Goal: Transaction & Acquisition: Obtain resource

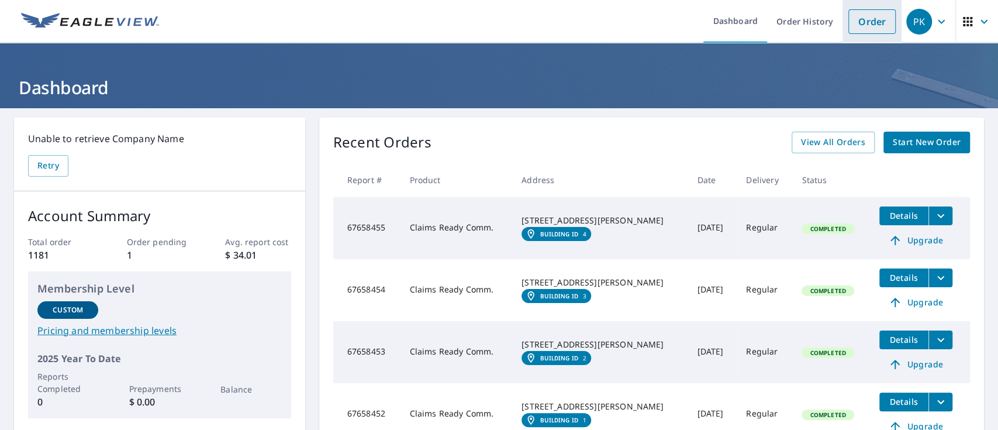
click at [879, 20] on link "Order" at bounding box center [871, 21] width 47 height 25
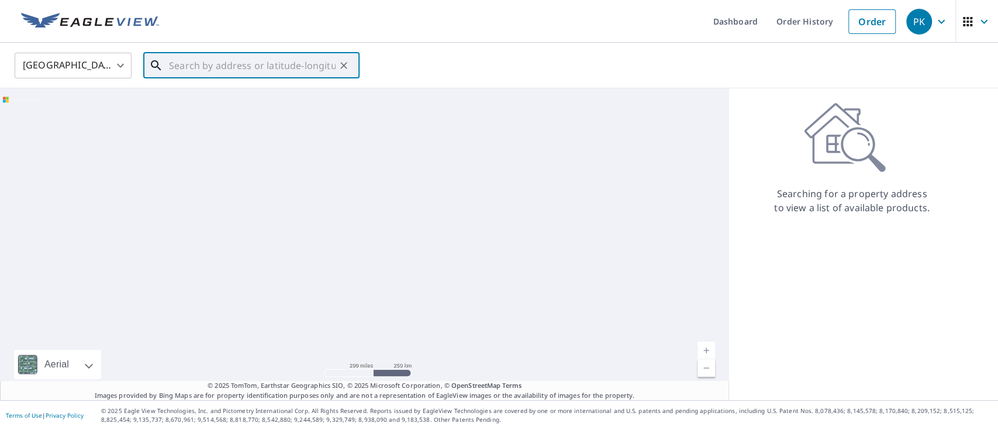
paste input "2819 Clayton Dr Valdosta, GA 31602"
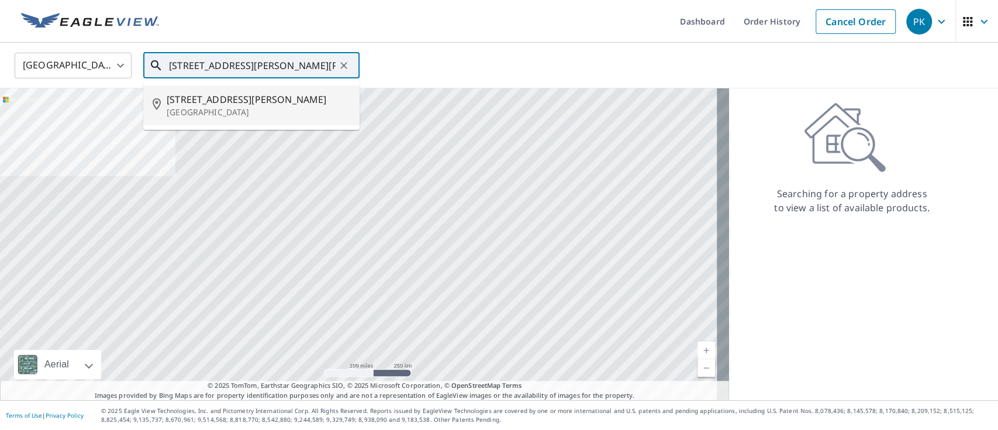
click at [238, 112] on p "Valdosta, GA 31602" at bounding box center [259, 112] width 184 height 12
type input "2819 Clayton Dr Valdosta, GA 31602"
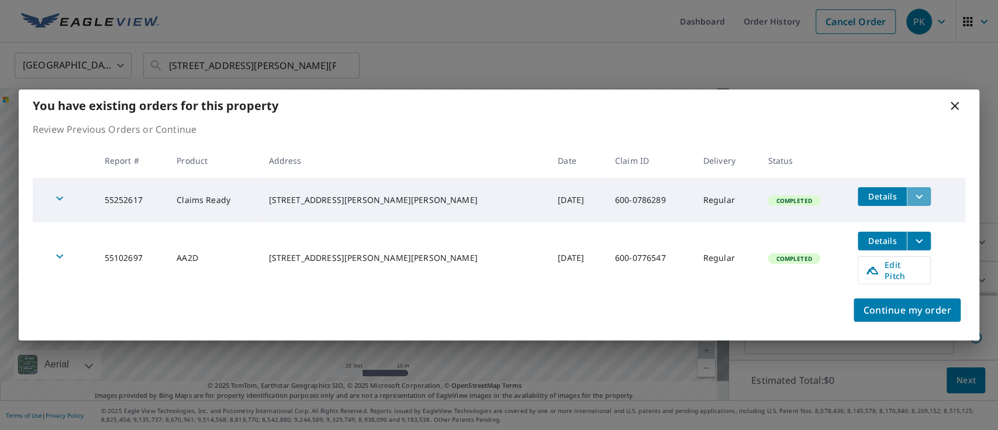
click at [912, 201] on icon "filesDropdownBtn-55252617" at bounding box center [919, 196] width 14 height 14
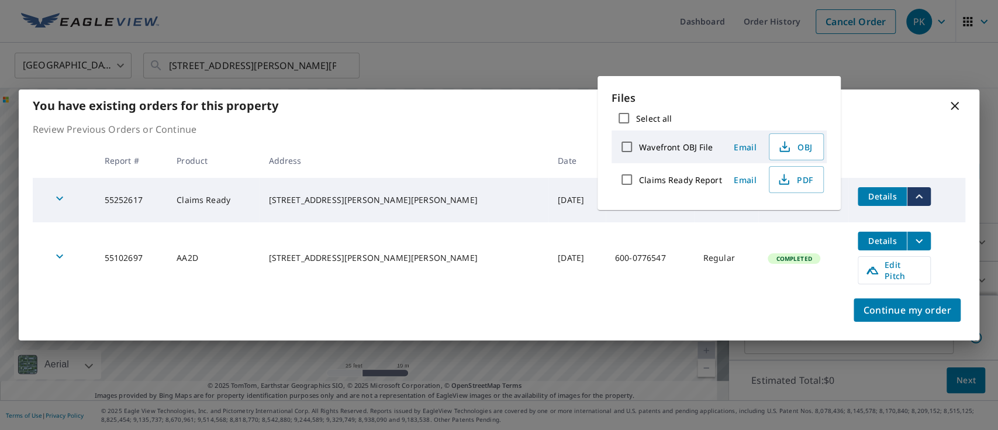
click at [694, 179] on label "Claims Ready Report" at bounding box center [680, 179] width 83 height 11
click at [639, 179] on input "Claims Ready Report" at bounding box center [627, 179] width 25 height 25
checkbox input "true"
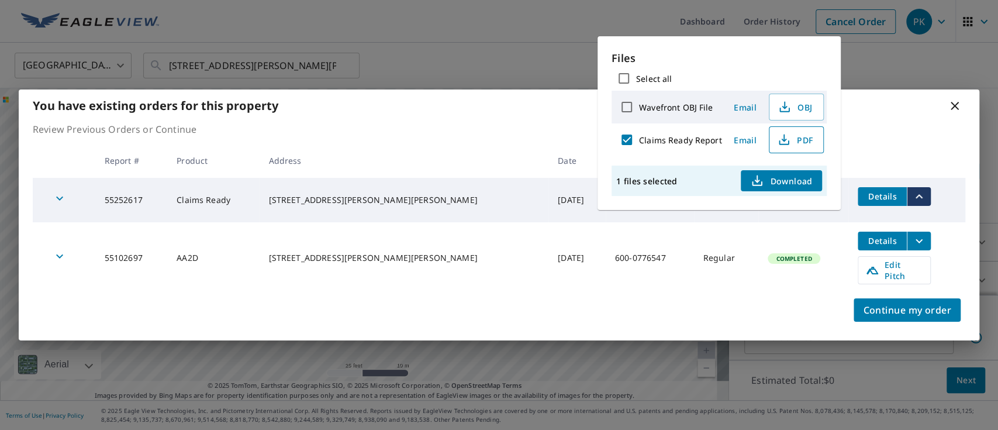
click at [791, 147] on button "PDF" at bounding box center [796, 139] width 55 height 27
click at [609, 318] on div "Continue my order" at bounding box center [499, 317] width 961 height 47
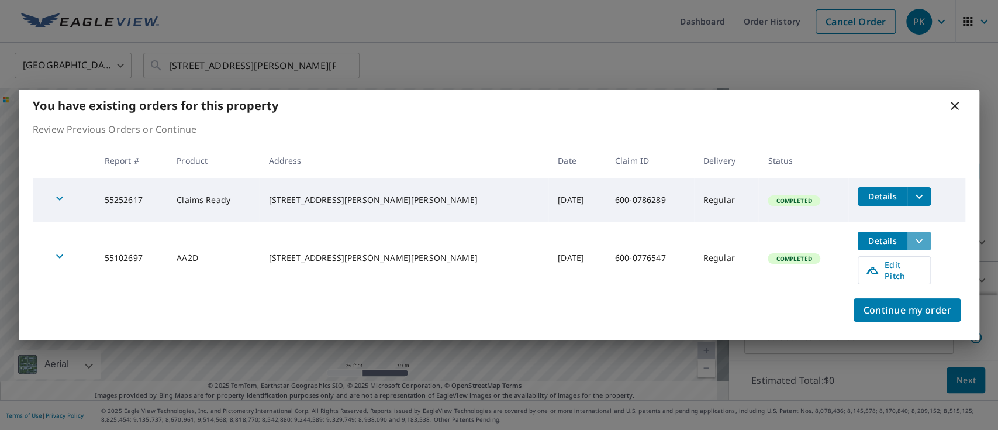
click at [907, 247] on button "filesDropdownBtn-55102697" at bounding box center [919, 241] width 24 height 19
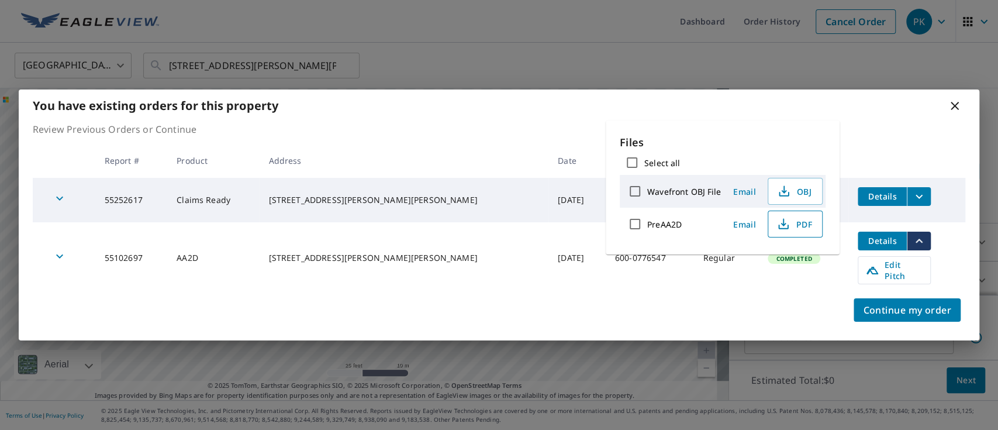
click at [788, 222] on icon "button" at bounding box center [784, 224] width 14 height 14
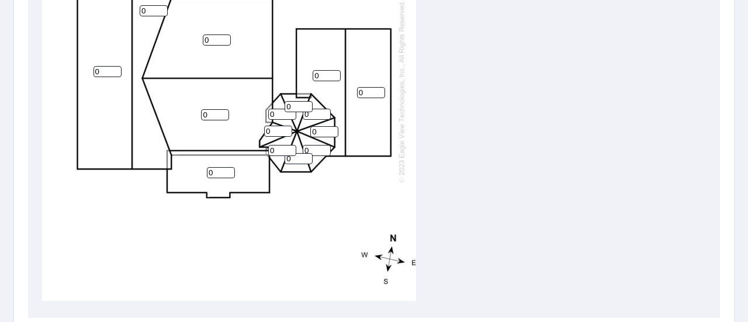
scroll to position [409, 0]
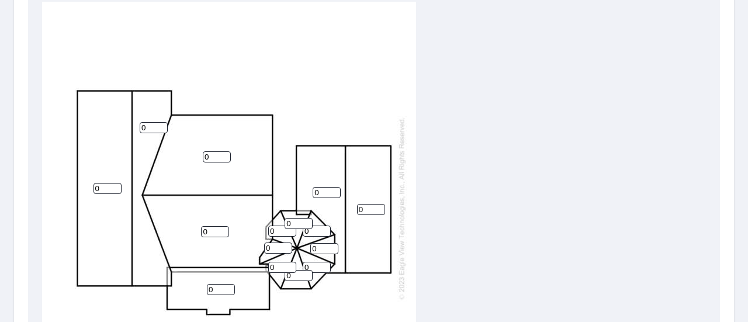
click at [318, 187] on input "0" at bounding box center [327, 192] width 28 height 11
drag, startPoint x: 318, startPoint y: 184, endPoint x: 309, endPoint y: 187, distance: 10.0
click at [309, 187] on div "0 0 0 0 0 0 0 0 0 0 0 0 0 0 0" at bounding box center [229, 208] width 374 height 419
type input "10"
click at [379, 204] on input "1" at bounding box center [371, 209] width 28 height 11
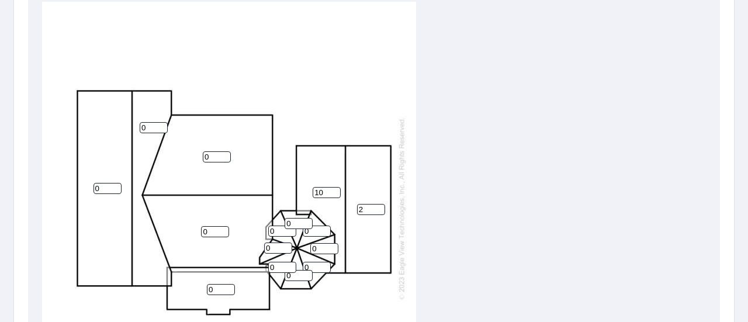
click at [379, 204] on input "2" at bounding box center [371, 209] width 28 height 11
click at [379, 204] on input "3" at bounding box center [371, 209] width 28 height 11
click at [379, 204] on input "4" at bounding box center [371, 209] width 28 height 11
click at [379, 204] on input "5" at bounding box center [371, 209] width 28 height 11
click at [379, 204] on input "6" at bounding box center [371, 209] width 28 height 11
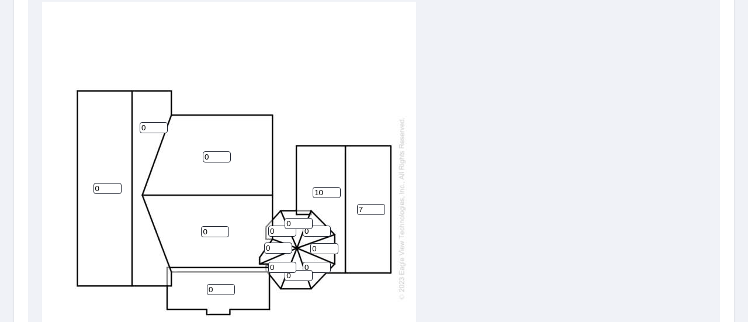
click at [379, 204] on input "7" at bounding box center [371, 209] width 28 height 11
click at [379, 204] on input "8" at bounding box center [371, 209] width 28 height 11
click at [379, 204] on input "9" at bounding box center [371, 209] width 28 height 11
type input "10"
click at [379, 204] on input "10" at bounding box center [371, 209] width 28 height 11
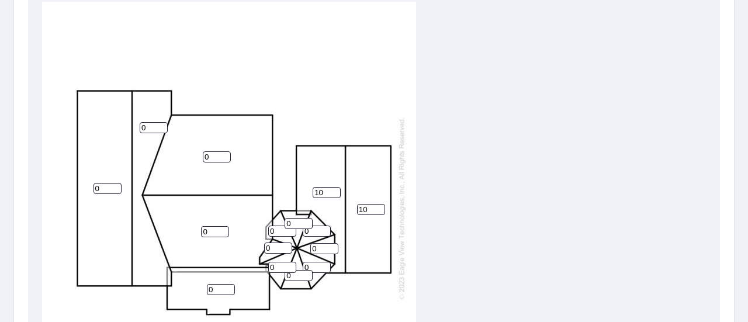
click at [215, 226] on input "0" at bounding box center [215, 231] width 28 height 11
click at [221, 226] on input "1" at bounding box center [215, 231] width 28 height 11
click at [221, 226] on input "2" at bounding box center [215, 231] width 28 height 11
click at [221, 226] on input "3" at bounding box center [215, 231] width 28 height 11
click at [221, 226] on input "4" at bounding box center [215, 231] width 28 height 11
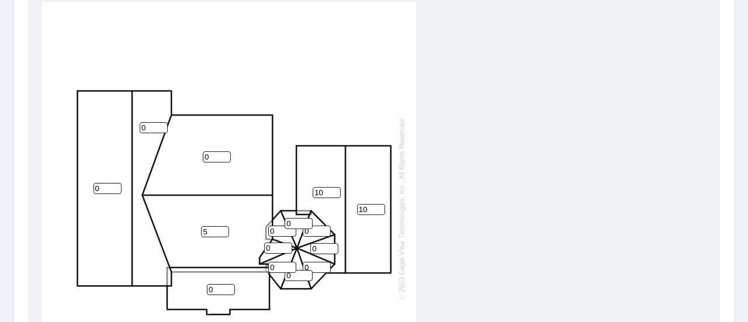
click at [221, 226] on input "5" at bounding box center [215, 231] width 28 height 11
click at [221, 226] on input "6" at bounding box center [215, 231] width 28 height 11
click at [221, 226] on input "7" at bounding box center [215, 231] width 28 height 11
click at [221, 226] on input "8" at bounding box center [215, 231] width 28 height 11
click at [221, 226] on input "9" at bounding box center [215, 231] width 28 height 11
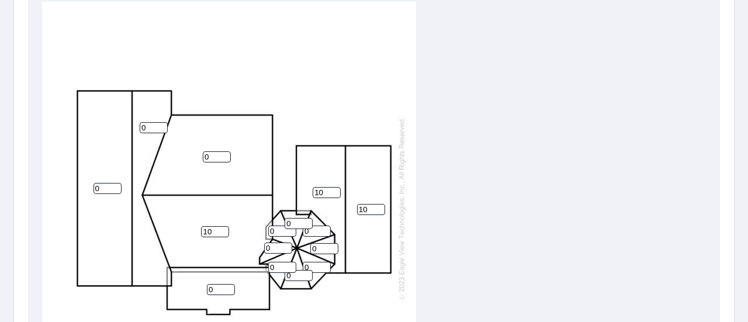
type input "10"
click at [221, 226] on input "10" at bounding box center [215, 231] width 28 height 11
click at [225, 151] on input "1" at bounding box center [217, 156] width 28 height 11
click at [225, 151] on input "2" at bounding box center [217, 156] width 28 height 11
click at [225, 151] on input "3" at bounding box center [217, 156] width 28 height 11
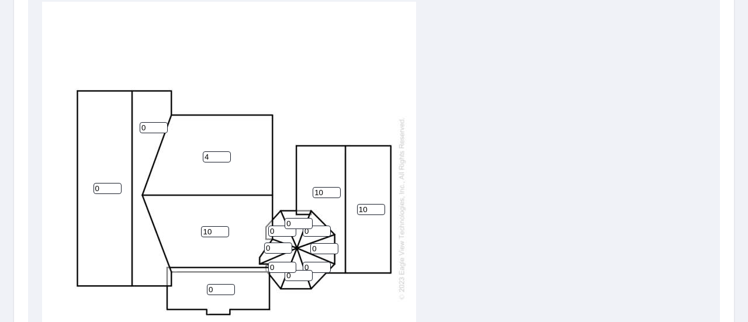
click at [225, 151] on input "4" at bounding box center [217, 156] width 28 height 11
click at [225, 151] on input "5" at bounding box center [217, 156] width 28 height 11
click at [225, 151] on input "6" at bounding box center [217, 156] width 28 height 11
click at [225, 151] on input "7" at bounding box center [217, 156] width 28 height 11
click at [225, 151] on input "8" at bounding box center [217, 156] width 28 height 11
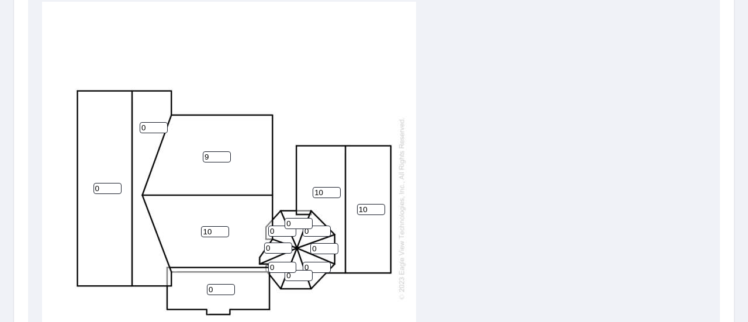
click at [225, 151] on input "9" at bounding box center [217, 156] width 28 height 11
type input "10"
click at [225, 151] on input "10" at bounding box center [217, 156] width 28 height 11
click at [232, 284] on input "1" at bounding box center [221, 289] width 28 height 11
click at [232, 284] on input "2" at bounding box center [221, 289] width 28 height 11
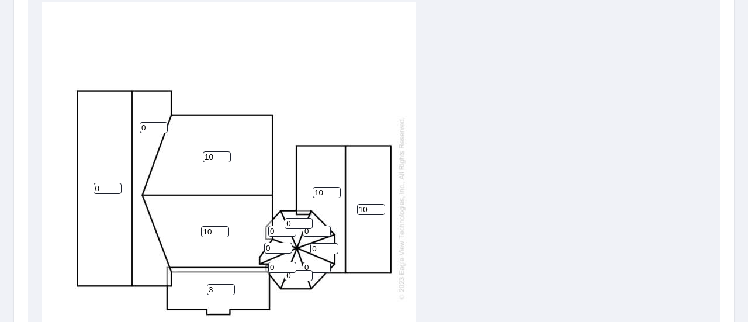
click at [232, 284] on input "3" at bounding box center [221, 289] width 28 height 11
click at [232, 284] on input "4" at bounding box center [221, 289] width 28 height 11
click at [232, 284] on input "5" at bounding box center [221, 289] width 28 height 11
type input "6"
click at [232, 284] on input "6" at bounding box center [221, 289] width 28 height 11
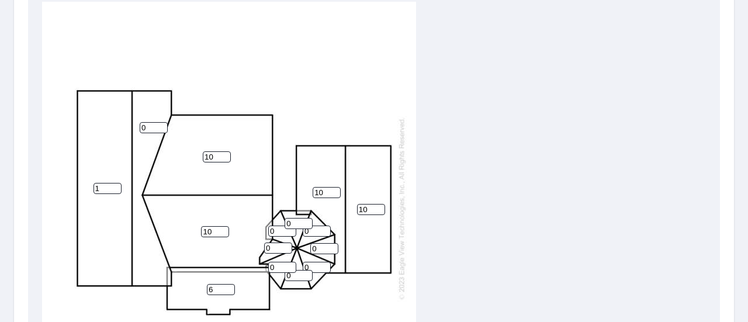
click at [115, 183] on input "1" at bounding box center [108, 188] width 28 height 11
click at [115, 183] on input "2" at bounding box center [108, 188] width 28 height 11
click at [115, 183] on input "3" at bounding box center [108, 188] width 28 height 11
click at [115, 183] on input "4" at bounding box center [108, 188] width 28 height 11
click at [115, 183] on input "5" at bounding box center [108, 188] width 28 height 11
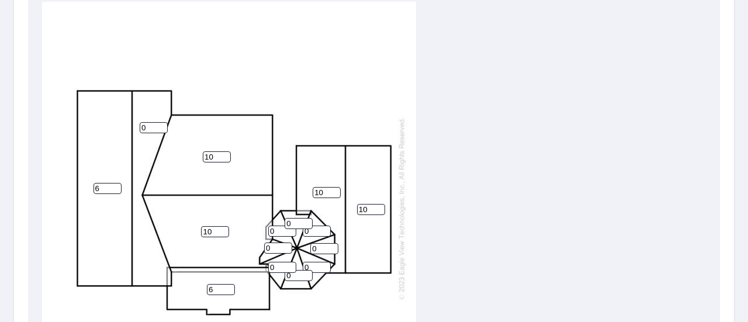
click at [116, 183] on input "6" at bounding box center [108, 188] width 28 height 11
click at [116, 183] on input "7" at bounding box center [108, 188] width 28 height 11
click at [116, 183] on input "8" at bounding box center [108, 188] width 28 height 11
click at [116, 183] on input "9" at bounding box center [108, 188] width 28 height 11
click at [116, 183] on input "10" at bounding box center [108, 188] width 28 height 11
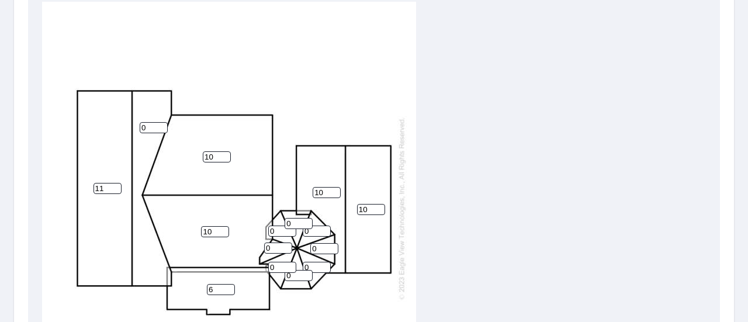
click at [116, 183] on input "11" at bounding box center [108, 188] width 28 height 11
type input "12"
click at [116, 183] on input "12" at bounding box center [108, 188] width 28 height 11
click at [161, 122] on input "1" at bounding box center [154, 127] width 28 height 11
click at [161, 122] on input "2" at bounding box center [154, 127] width 28 height 11
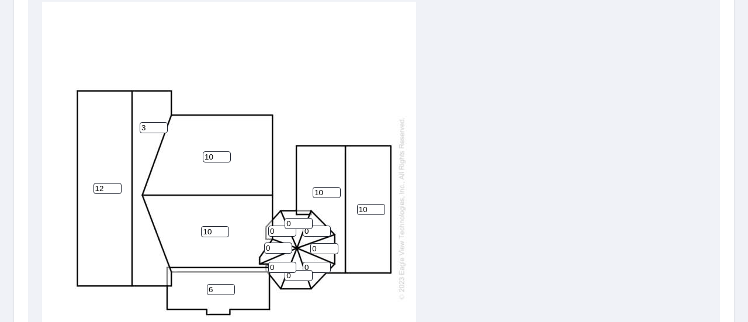
click at [161, 122] on input "3" at bounding box center [154, 127] width 28 height 11
click at [161, 122] on input "4" at bounding box center [154, 127] width 28 height 11
click at [161, 122] on input "5" at bounding box center [154, 127] width 28 height 11
click at [161, 122] on input "6" at bounding box center [154, 127] width 28 height 11
click at [161, 122] on input "7" at bounding box center [154, 127] width 28 height 11
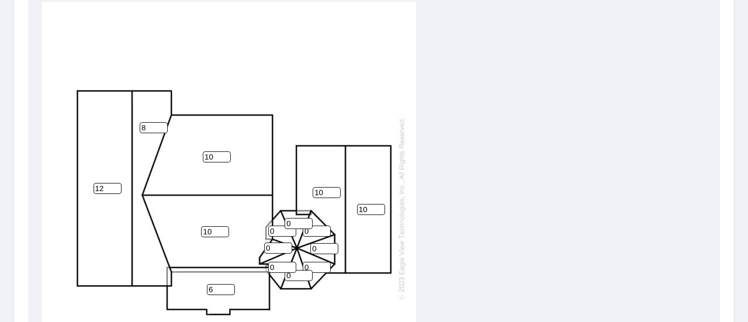
click at [161, 122] on input "8" at bounding box center [154, 127] width 28 height 11
click at [161, 122] on input "9" at bounding box center [154, 127] width 28 height 11
click at [161, 122] on input "10" at bounding box center [154, 127] width 28 height 11
click at [161, 122] on input "11" at bounding box center [154, 127] width 28 height 11
type input "12"
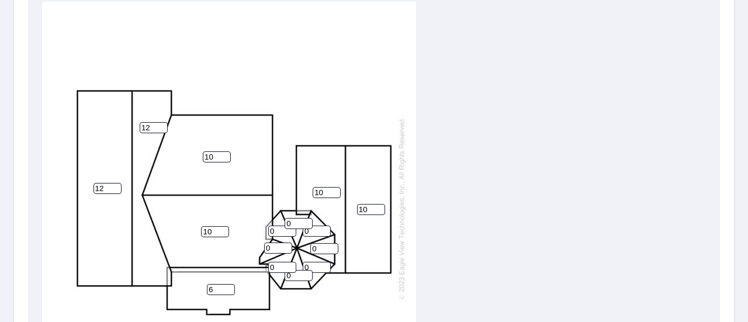
click at [161, 122] on input "12" at bounding box center [154, 127] width 28 height 11
click at [301, 218] on input "0" at bounding box center [299, 223] width 28 height 11
type input "6"
click at [282, 226] on input "0" at bounding box center [282, 231] width 28 height 11
type input "6"
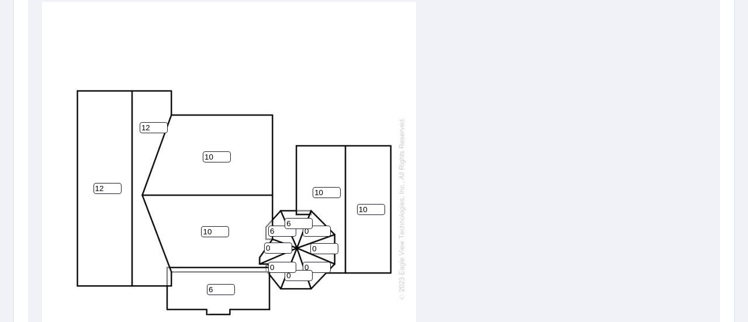
click at [270, 243] on input "0" at bounding box center [278, 248] width 28 height 11
type input "6"
click at [279, 262] on input "0" at bounding box center [282, 267] width 28 height 11
type input "6"
click at [295, 270] on input "0" at bounding box center [299, 275] width 28 height 11
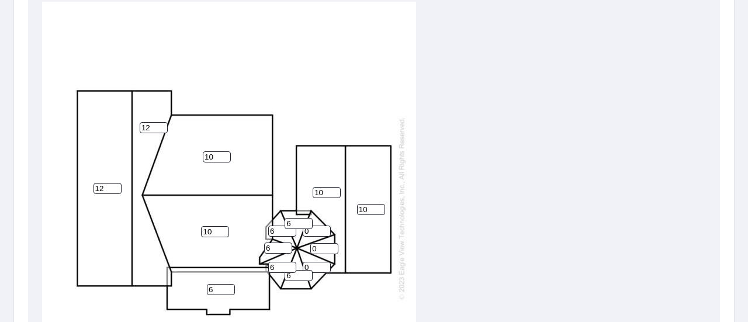
type input "6"
click at [319, 262] on input "0" at bounding box center [317, 267] width 28 height 11
type input "6"
click at [320, 243] on input "0" at bounding box center [324, 248] width 28 height 11
type input "6"
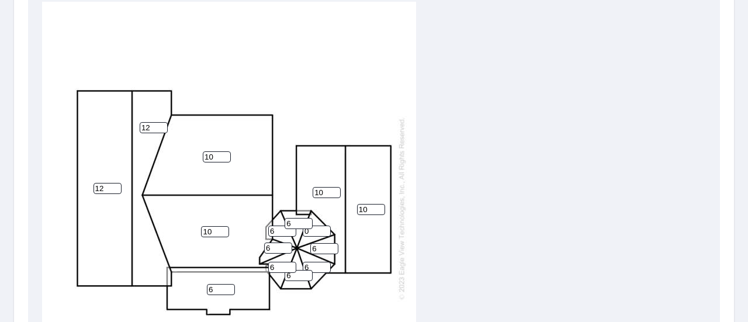
click at [314, 226] on input "0" at bounding box center [317, 231] width 28 height 11
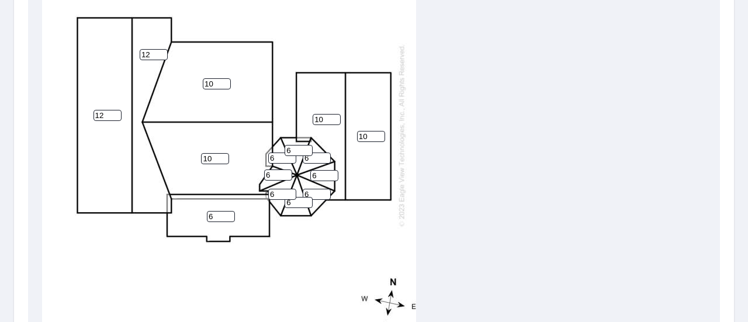
scroll to position [643, 0]
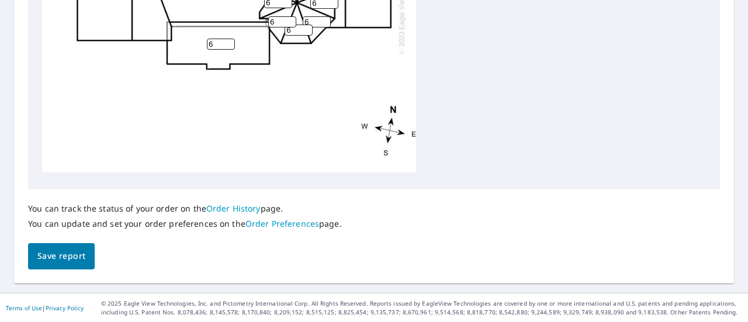
type input "6"
click at [60, 256] on span "Save report" at bounding box center [61, 256] width 48 height 15
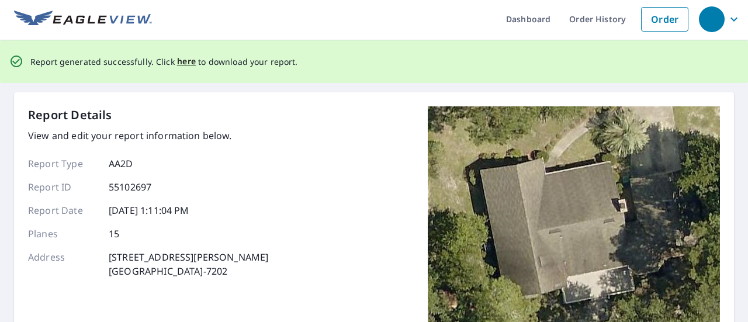
scroll to position [0, 0]
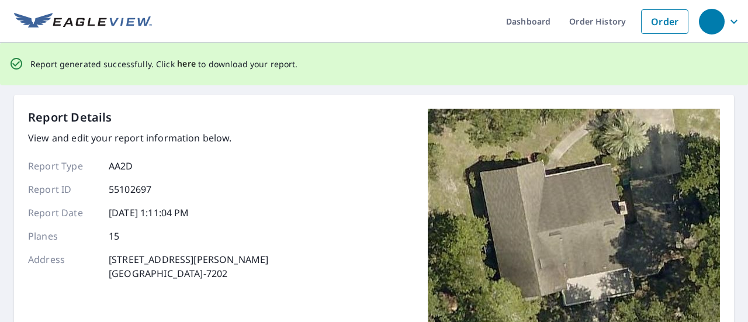
click at [184, 63] on span "here" at bounding box center [186, 64] width 19 height 15
